Goal: Navigation & Orientation: Find specific page/section

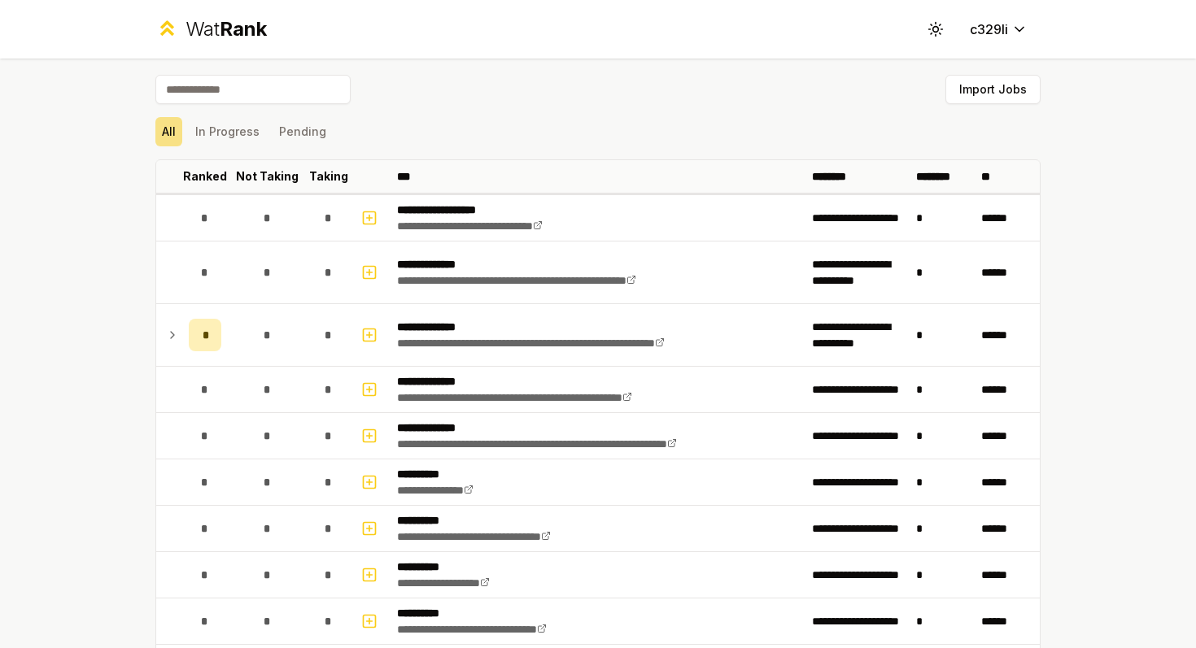
scroll to position [1897, 0]
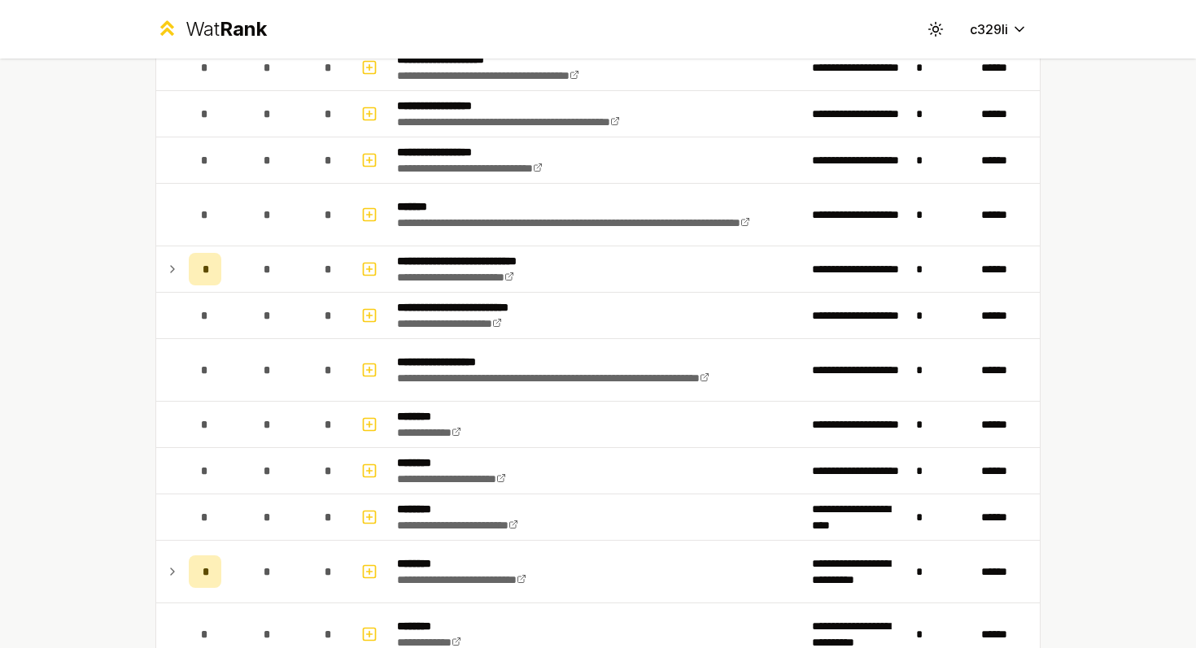
scroll to position [1897, 0]
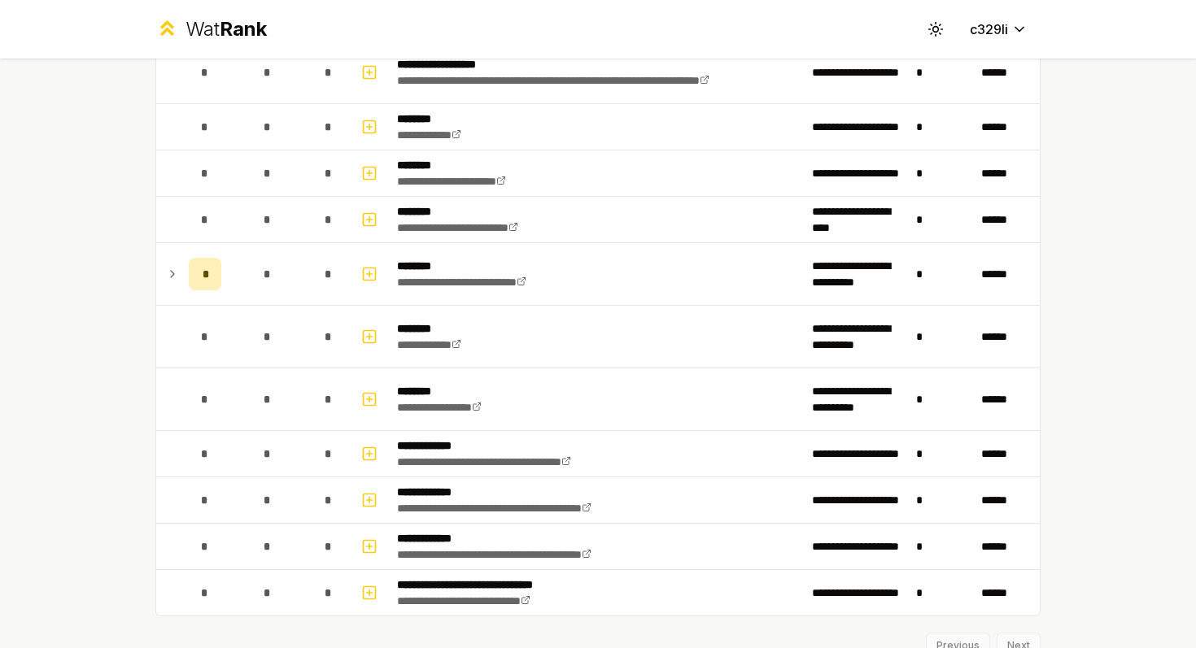
scroll to position [1897, 0]
